Goal: Check status: Check status

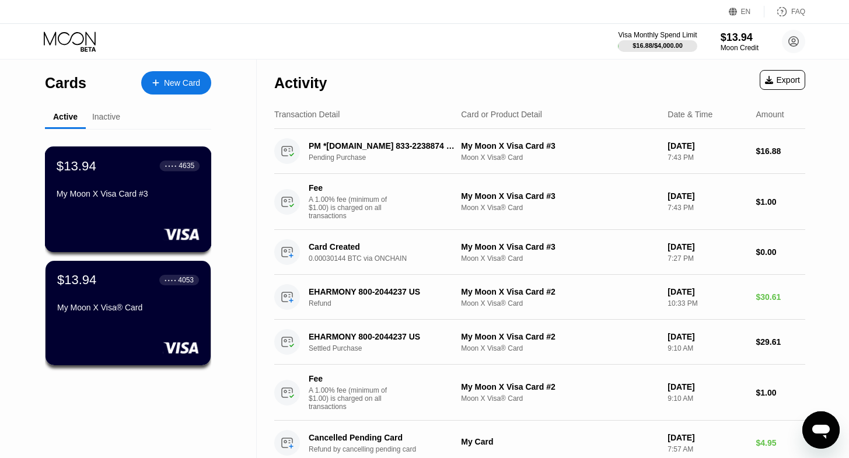
click at [149, 236] on div at bounding box center [128, 234] width 143 height 12
